Goal: Communication & Community: Answer question/provide support

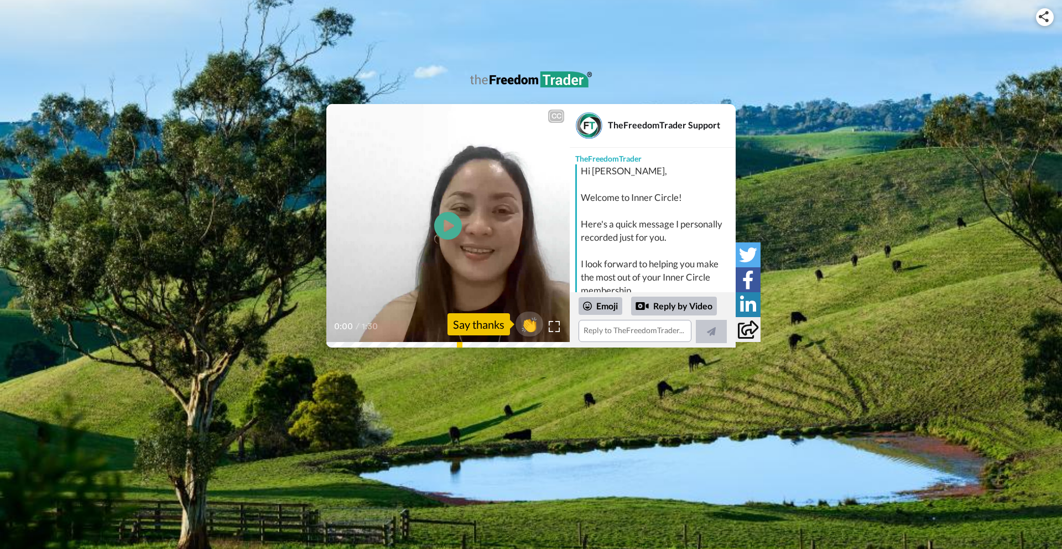
scroll to position [125, 0]
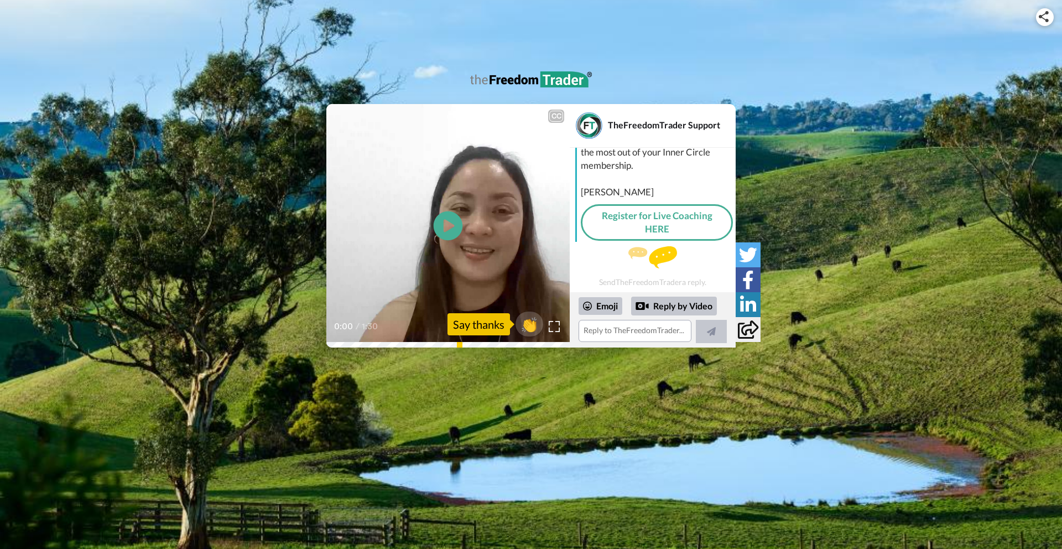
click at [448, 225] on icon "Play/Pause" at bounding box center [448, 226] width 29 height 53
click at [682, 222] on link "Register for Live Coaching HERE" at bounding box center [657, 222] width 152 height 37
click at [632, 330] on textarea at bounding box center [635, 331] width 113 height 22
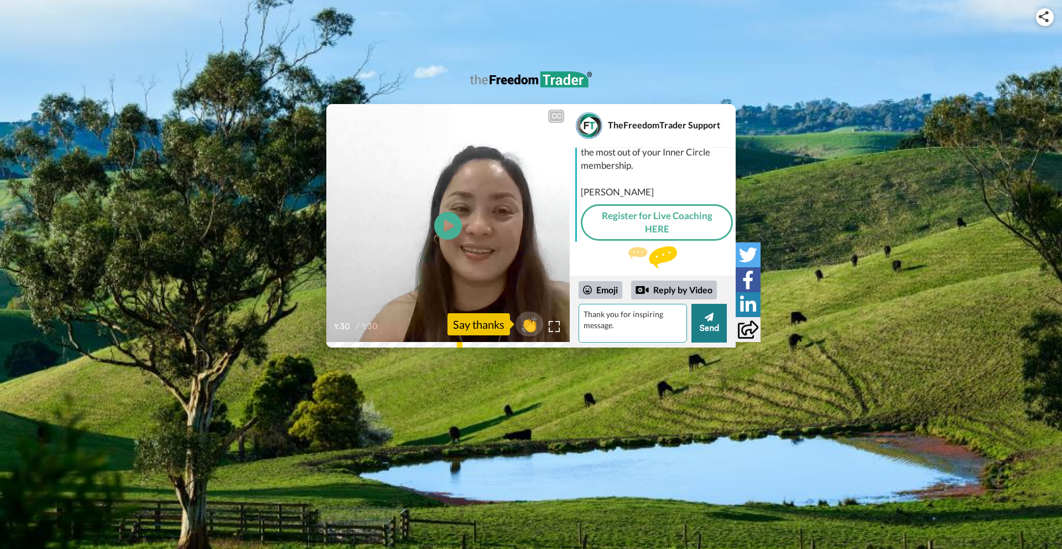
type textarea "Thank you for inspiring message."
click at [714, 323] on button "Send" at bounding box center [709, 323] width 35 height 39
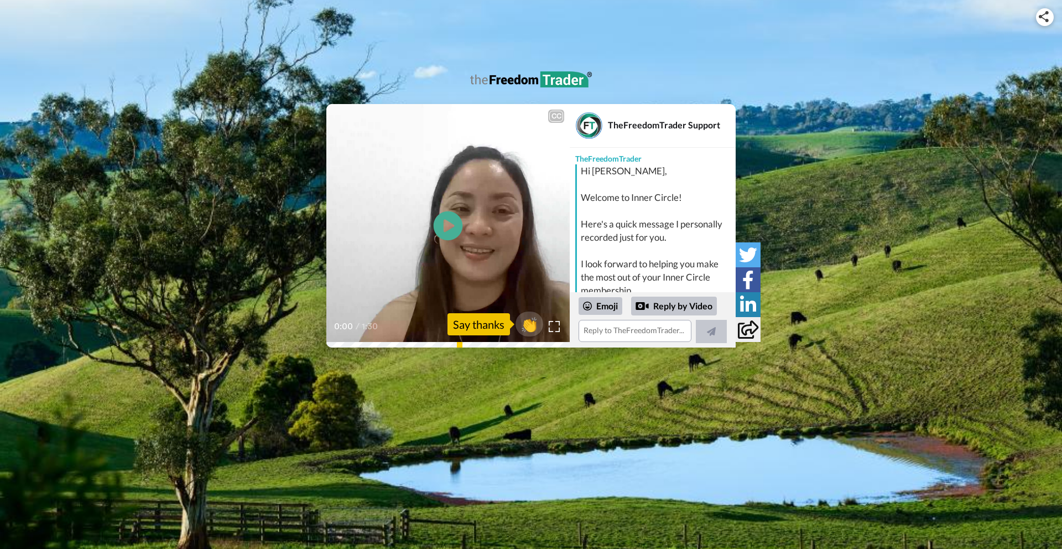
click at [449, 221] on icon at bounding box center [448, 225] width 29 height 29
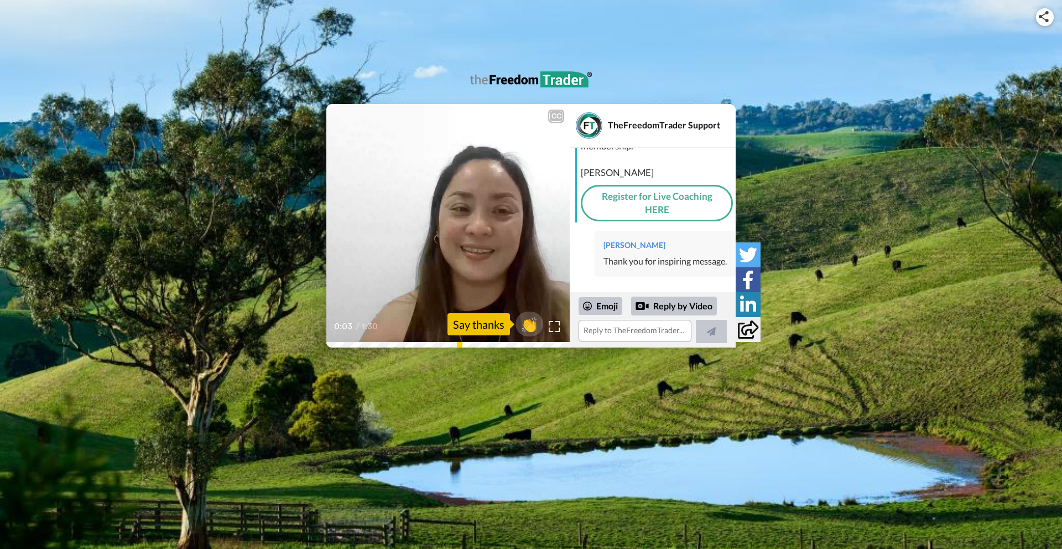
scroll to position [145, 0]
